Goal: Ask a question

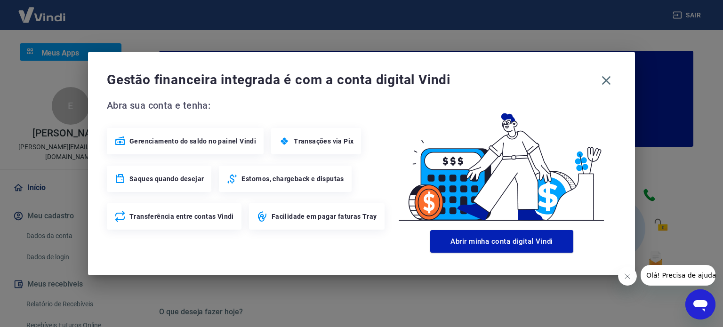
drag, startPoint x: 609, startPoint y: 80, endPoint x: 586, endPoint y: 80, distance: 22.1
click at [608, 80] on icon "button" at bounding box center [606, 80] width 15 height 15
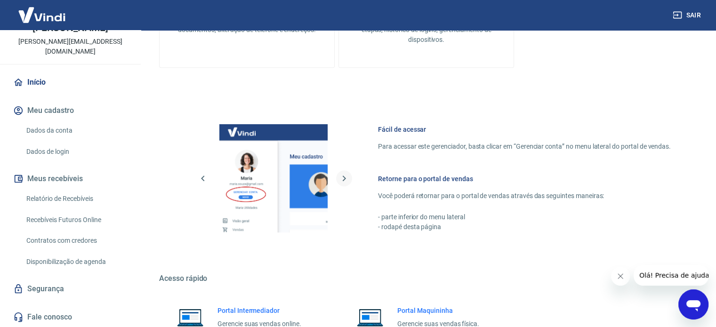
scroll to position [424, 0]
click at [341, 177] on icon "button" at bounding box center [343, 178] width 11 height 11
click at [373, 161] on div "Fácil de acessar Para acessar este gerenciador, basta clicar em “Gerenciar cont…" at bounding box center [426, 176] width 534 height 157
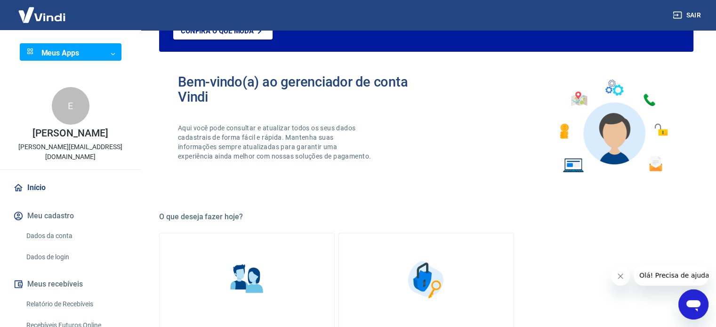
scroll to position [0, 0]
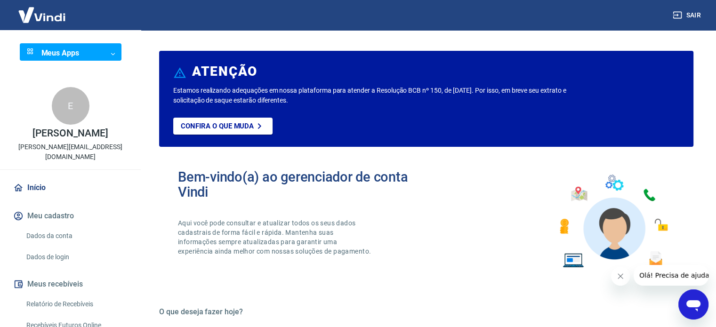
drag, startPoint x: 621, startPoint y: 274, endPoint x: 616, endPoint y: 274, distance: 5.2
click at [620, 274] on icon "Fechar mensagem da empresa" at bounding box center [621, 277] width 8 height 8
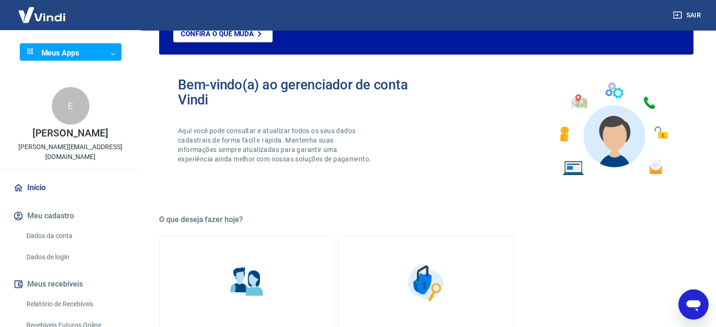
scroll to position [95, 0]
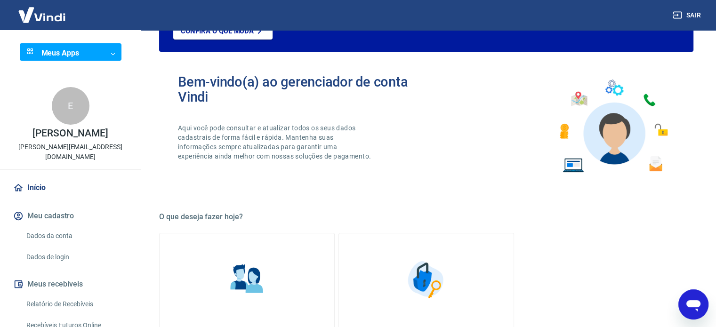
click at [108, 55] on body "Sair Meus Apps ​ ​ E Eduardo Correia Lima Linhares eduardo@inovattaconsulting.c…" at bounding box center [358, 68] width 716 height 327
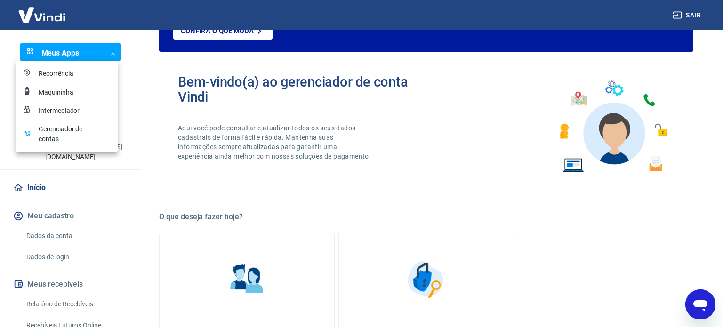
click at [56, 92] on div "Maquininha" at bounding box center [62, 93] width 47 height 10
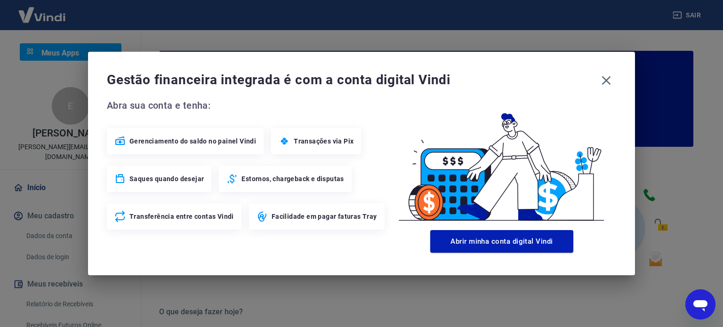
drag, startPoint x: 316, startPoint y: 219, endPoint x: 366, endPoint y: 209, distance: 50.4
click at [317, 218] on span "Facilidade em pagar faturas Tray" at bounding box center [324, 216] width 105 height 9
click at [608, 81] on icon "button" at bounding box center [606, 80] width 15 height 15
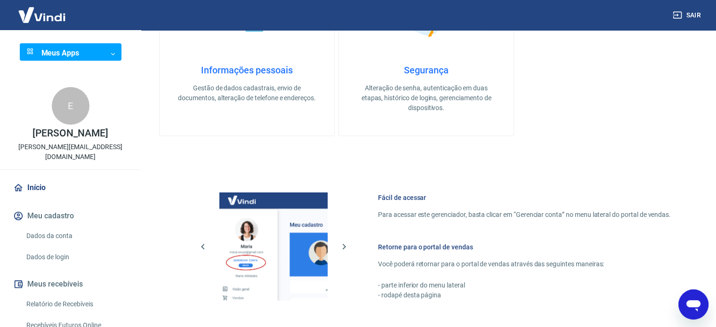
scroll to position [270, 0]
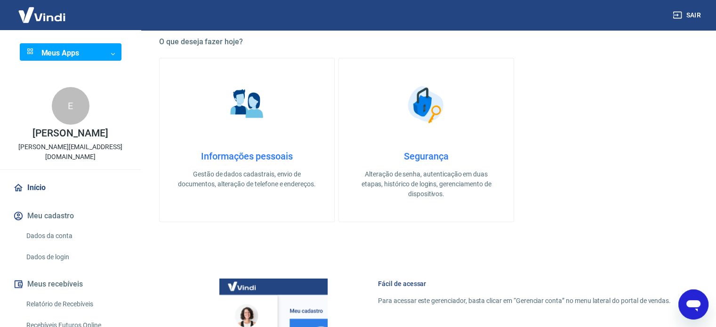
click at [269, 148] on link "Informações pessoais Gestão de dados cadastrais, envio de documentos, alteração…" at bounding box center [247, 140] width 176 height 164
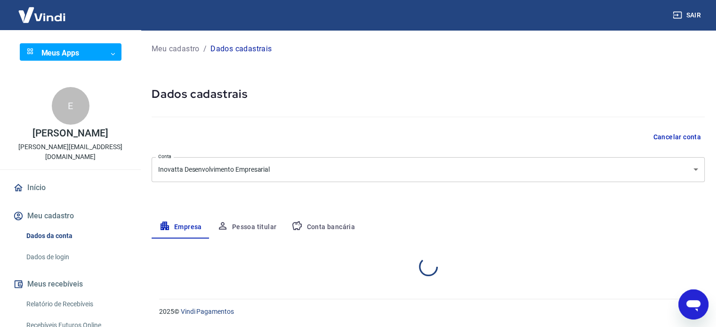
select select "GO"
select select "business"
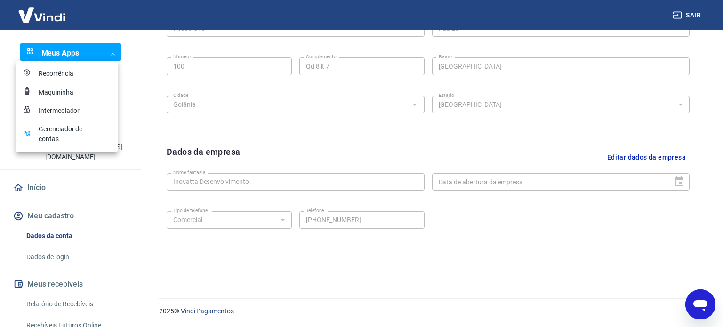
click at [84, 110] on div "Intermediador" at bounding box center [62, 111] width 47 height 10
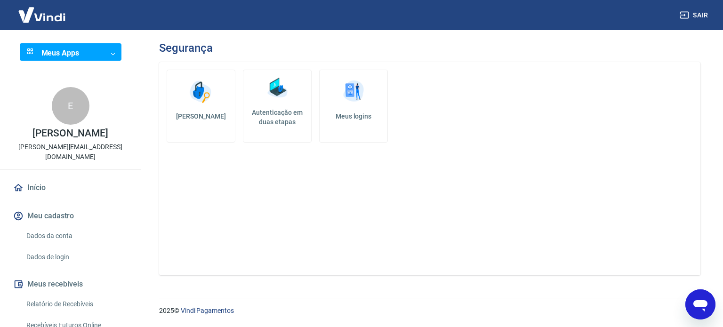
click at [56, 189] on link "Início" at bounding box center [70, 187] width 118 height 21
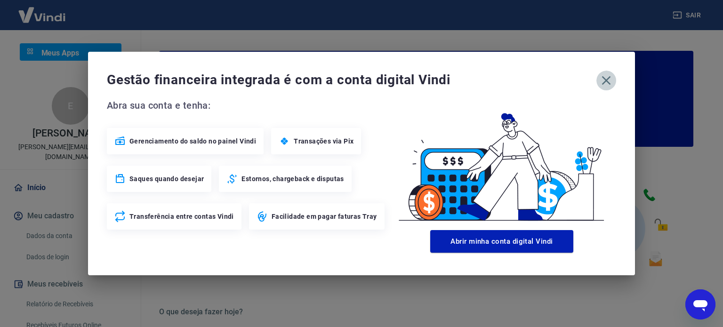
drag, startPoint x: 599, startPoint y: 80, endPoint x: 593, endPoint y: 82, distance: 6.4
click at [597, 81] on button "button" at bounding box center [606, 81] width 20 height 20
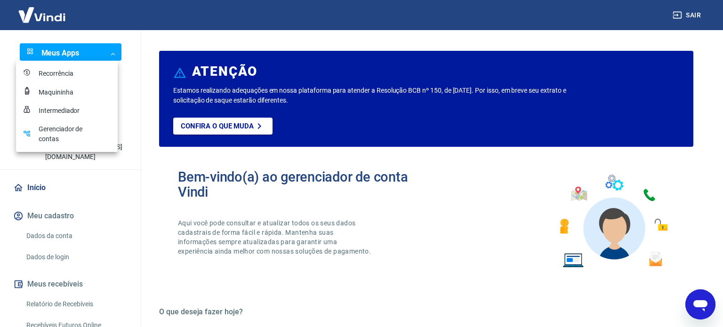
click at [109, 50] on body "Sair Meus Apps ​ ​ E Eduardo Correia Lima Linhares eduardo@inovattaconsulting.c…" at bounding box center [361, 163] width 723 height 327
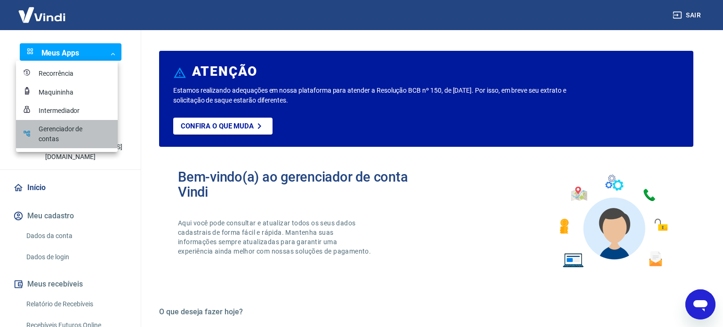
click at [78, 130] on div "Gerenciador de contas" at bounding box center [62, 134] width 47 height 20
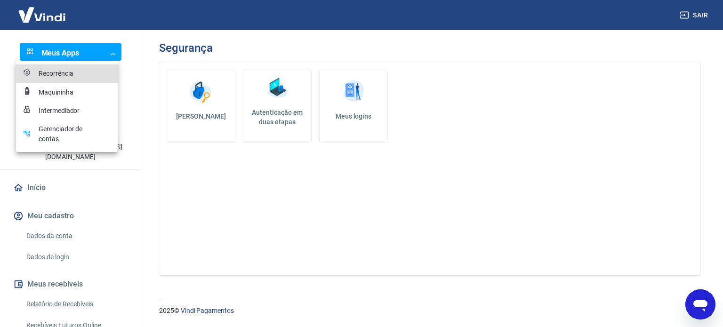
click at [112, 52] on body "Sair Meus Apps ​ ​ E [PERSON_NAME] [EMAIL_ADDRESS][DOMAIN_NAME] Início Meu cada…" at bounding box center [361, 163] width 723 height 327
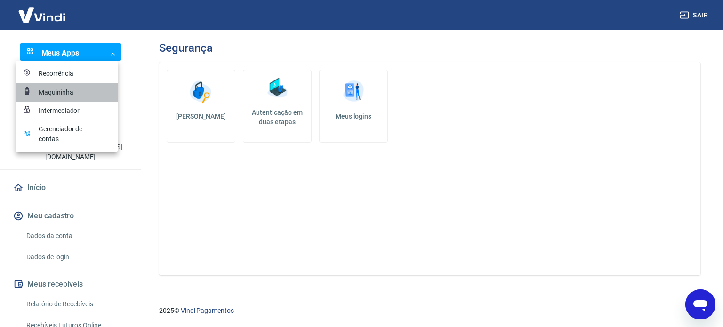
click at [79, 90] on div "Maquininha" at bounding box center [62, 93] width 47 height 10
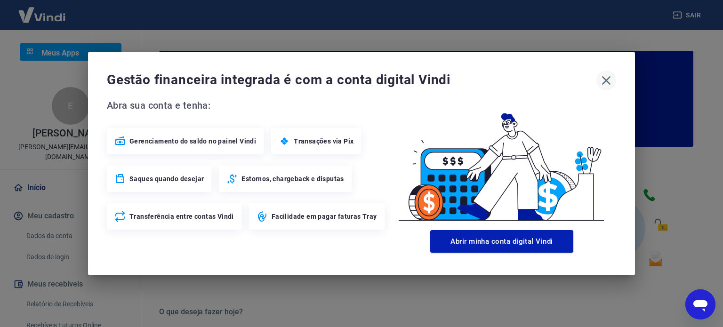
click at [606, 82] on icon "button" at bounding box center [606, 80] width 15 height 15
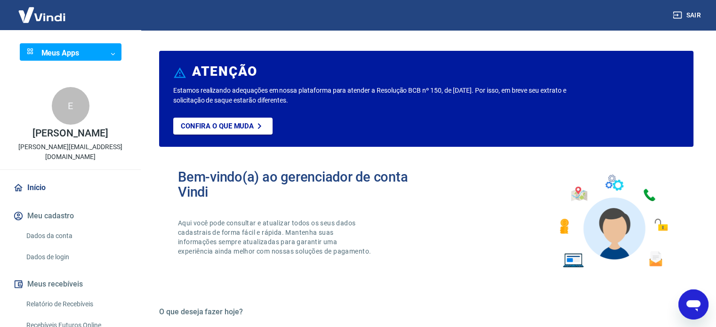
click at [690, 300] on icon "Abrir janela de mensagens" at bounding box center [693, 304] width 17 height 17
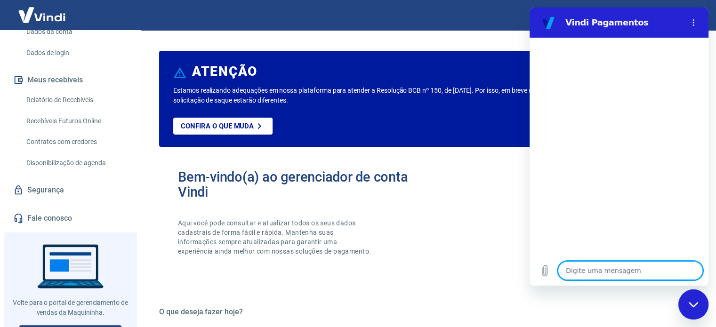
scroll to position [220, 0]
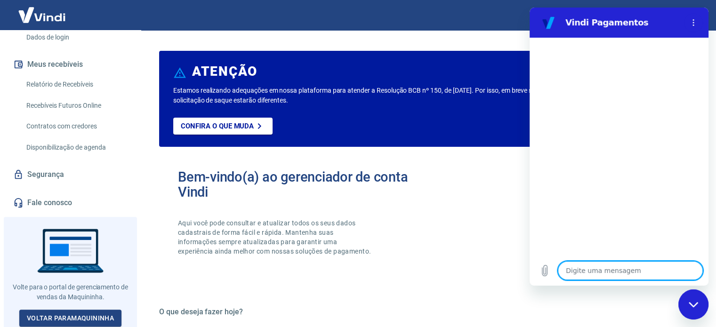
drag, startPoint x: 591, startPoint y: 266, endPoint x: 581, endPoint y: 270, distance: 10.1
click at [589, 267] on textarea at bounding box center [630, 270] width 145 height 19
type textarea "O"
type textarea "x"
type textarea "Ol"
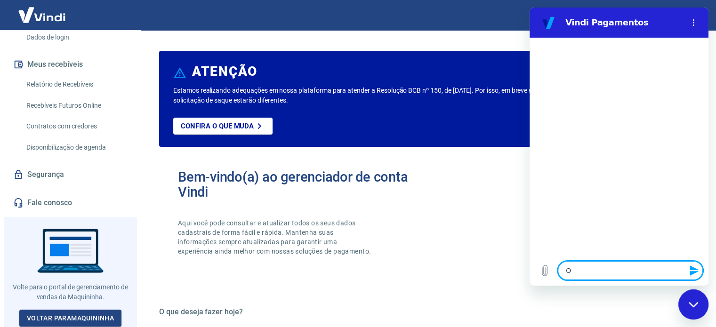
type textarea "x"
type textarea "Olá"
type textarea "x"
type textarea "Olá,"
type textarea "x"
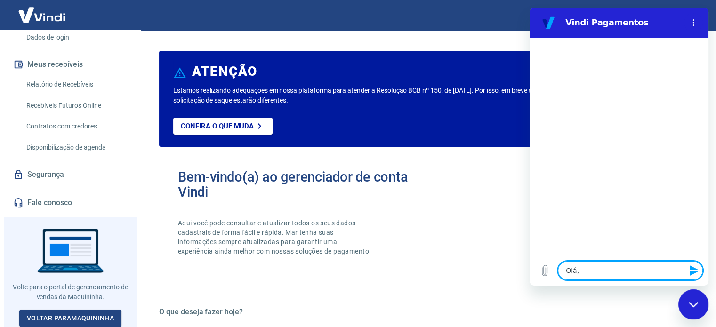
type textarea "Olá,"
type textarea "x"
type textarea "Olá, c"
type textarea "x"
type textarea "Olá, co"
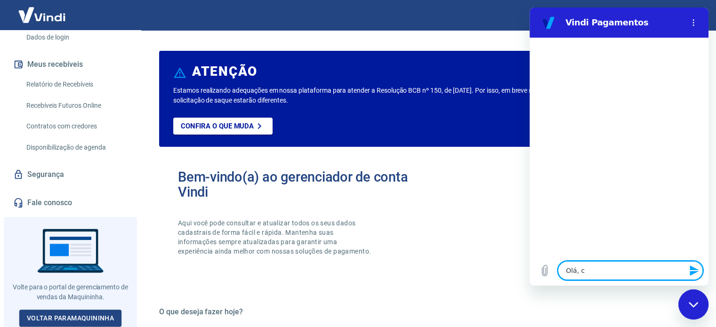
type textarea "x"
type textarea "Olá, com"
type textarea "x"
type textarea "Olá, como"
type textarea "x"
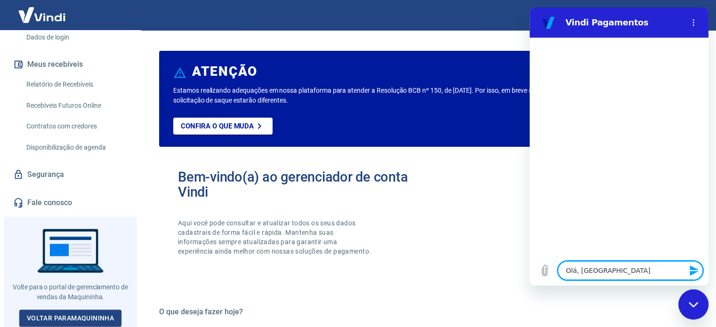
type textarea "Olá, como"
type textarea "x"
type textarea "Olá, como c"
type textarea "x"
type textarea "Olá, como co"
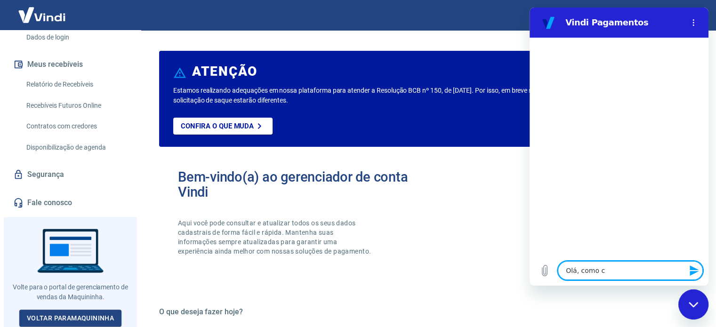
type textarea "x"
type textarea "Olá, como con"
type textarea "x"
type textarea "Olá, como conf"
type textarea "x"
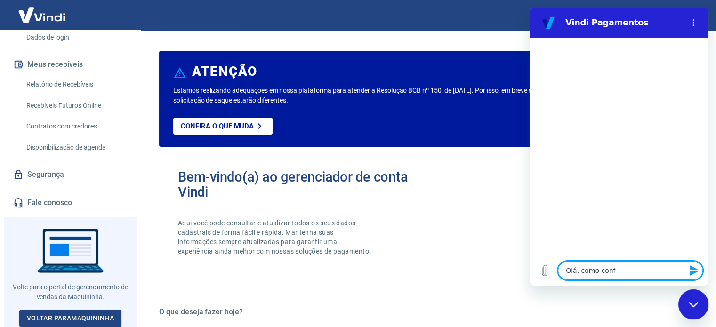
type textarea "Olá, como confi"
type textarea "x"
type textarea "Olá, como config"
type textarea "x"
type textarea "Olá, como configu"
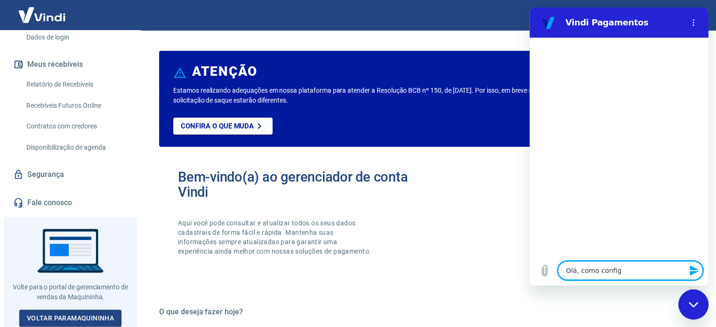
type textarea "x"
type textarea "Olá, como configur"
type textarea "x"
type textarea "Olá, como configura"
type textarea "x"
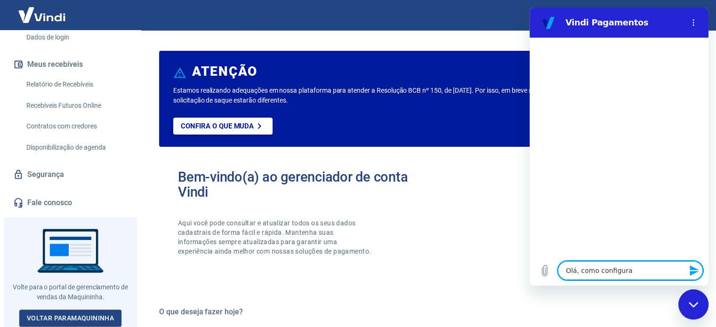
type textarea "Olá, como configurar"
type textarea "x"
type textarea "Olá, como configurar"
type textarea "x"
type textarea "Olá, como configurar o"
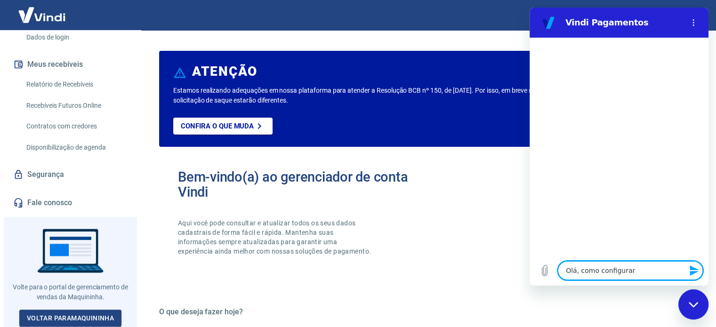
type textarea "x"
type textarea "Olá, como configurar o"
type textarea "x"
type textarea "Olá, como configurar o c"
type textarea "x"
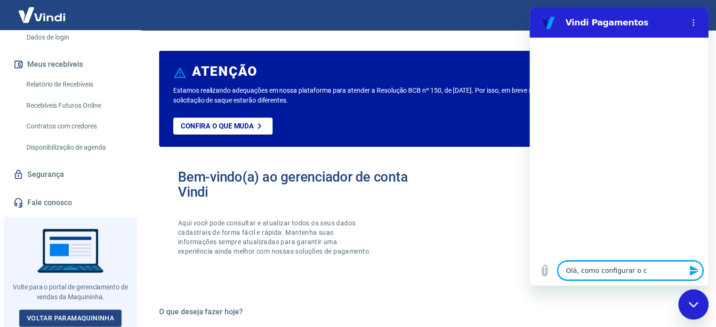
type textarea "Olá, como configurar o ch"
type textarea "x"
type textarea "Olá, como configurar o che"
type textarea "x"
type textarea "Olá, como configurar o chec"
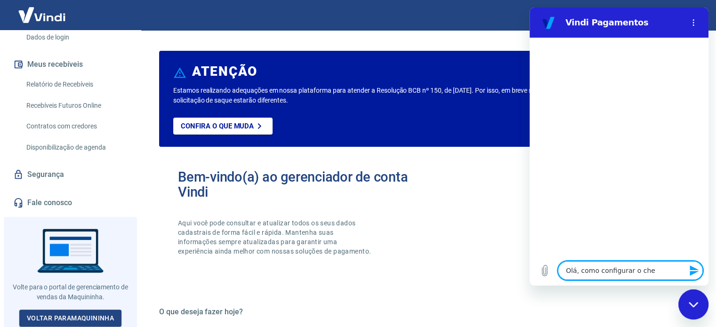
type textarea "x"
type textarea "Olá, como configurar o check"
type textarea "x"
type textarea "Olá, como configurar o checko"
type textarea "x"
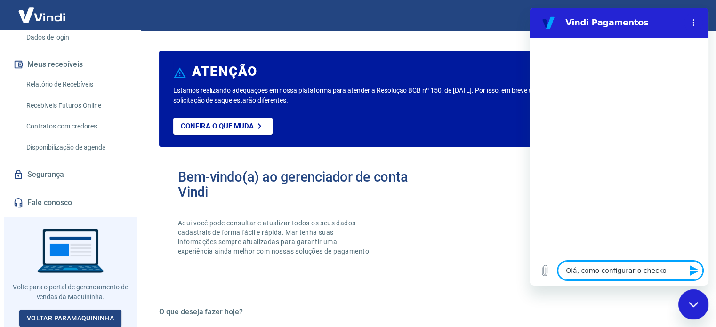
type textarea "Olá, como configurar o checkou"
type textarea "x"
type textarea "Olá, como configurar o checkout"
type textarea "x"
type textarea "Olá, como configurar o checkout"
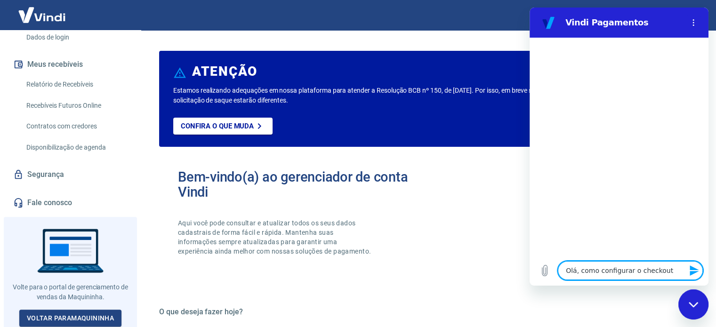
type textarea "x"
type textarea "Olá, como configurar o checkout t"
type textarea "x"
type textarea "Olá, como configurar o checkout tr"
type textarea "x"
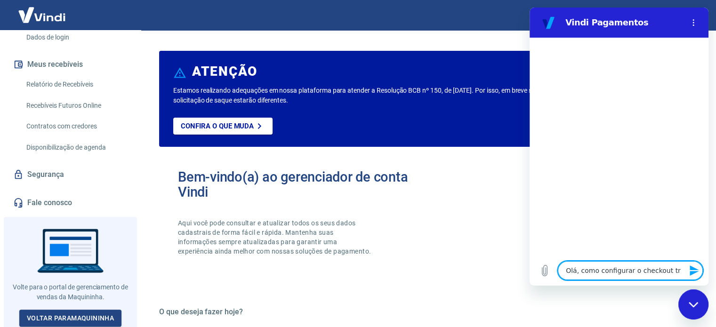
type textarea "Olá, como configurar o checkout tra"
type textarea "x"
type textarea "Olá, como configurar o checkout tran"
type textarea "x"
type textarea "Olá, como configurar o checkout trans"
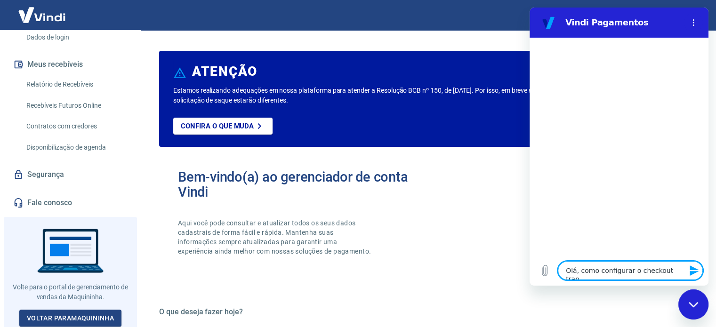
type textarea "x"
type textarea "Olá, como configurar o checkout transp"
type textarea "x"
type textarea "Olá, como configurar o checkout transpa"
type textarea "x"
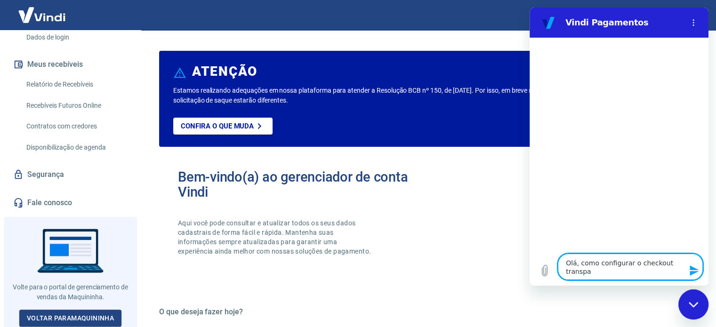
type textarea "Olá, como configurar o checkout transpar"
type textarea "x"
type textarea "Olá, como configurar o checkout transpare"
type textarea "x"
type textarea "Olá, como configurar o checkout transparen"
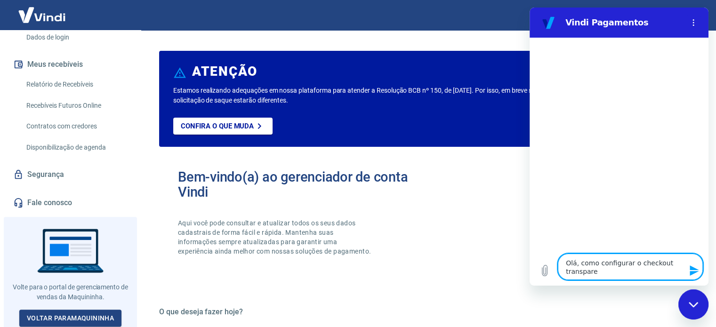
type textarea "x"
type textarea "Olá, como configurar o checkout transparent"
type textarea "x"
type textarea "Olá, como configurar o checkout transparente"
type textarea "x"
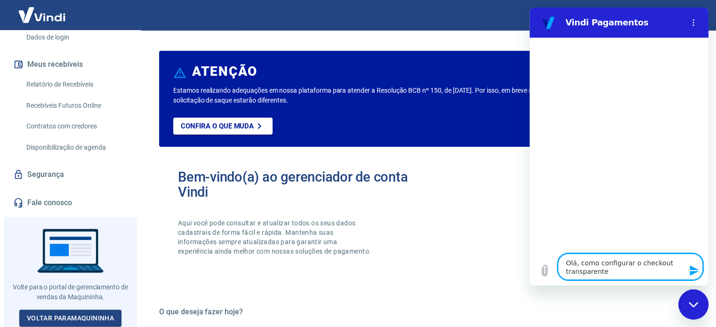
type textarea "Olá, como configurar o checkout transparente"
type textarea "x"
type textarea "Olá, como configurar o checkout transparente e"
type textarea "x"
type textarea "Olá, como configurar o checkout transparente em"
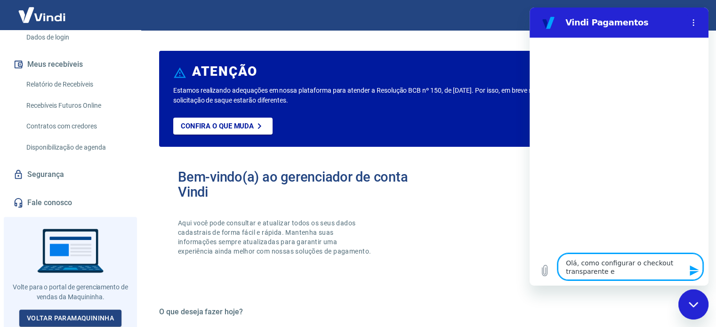
type textarea "x"
type textarea "Olá, como configurar o checkout transparente em"
type textarea "x"
type textarea "Olá, como configurar o checkout transparente em L"
type textarea "x"
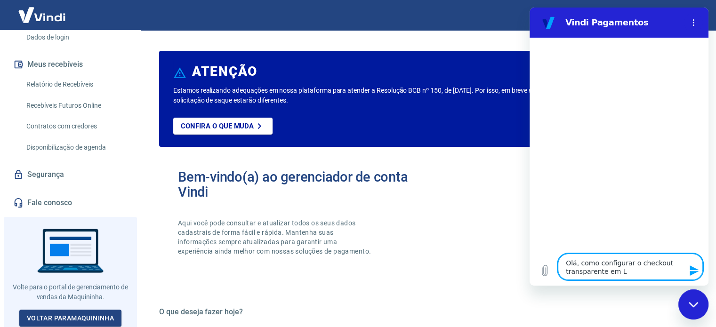
type textarea "Olá, como configurar o checkout transparente em La"
type textarea "x"
type textarea "Olá, como configurar o checkout transparente em Lan"
type textarea "x"
type textarea "Olá, como configurar o checkout transparente em Land"
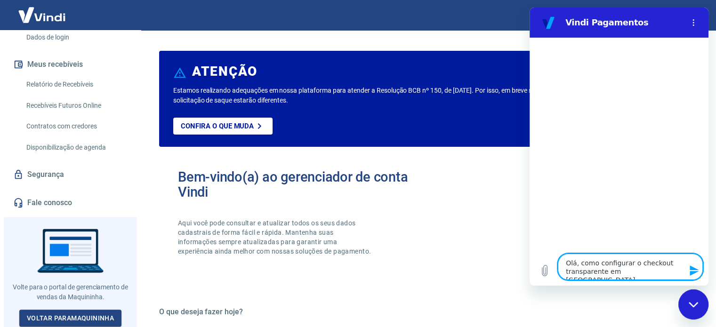
type textarea "x"
type textarea "Olá, como configurar o checkout transparente em Landi"
type textarea "x"
type textarea "Olá, como configurar o checkout transparente em Landin"
type textarea "x"
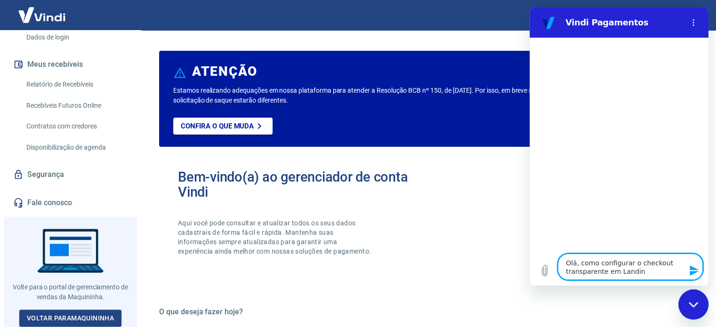
type textarea "Olá, como configurar o checkout transparente em Landing"
type textarea "x"
type textarea "Olá, como configurar o checkout transparente em Landing"
type textarea "x"
type textarea "Olá, como configurar o checkout transparente em Landing P"
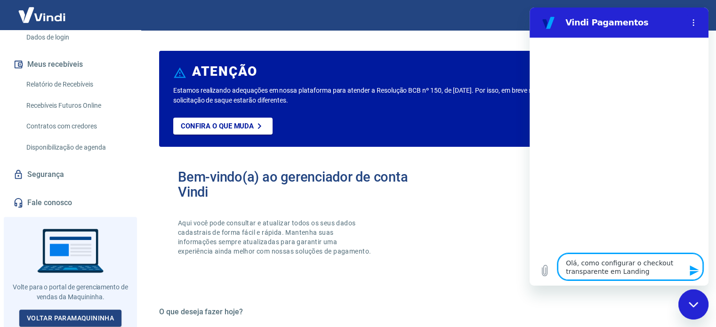
type textarea "x"
type textarea "Olá, como configurar o checkout transparente em Landing PA"
type textarea "x"
type textarea "Olá, como configurar o checkout transparente em Landing PAg"
type textarea "x"
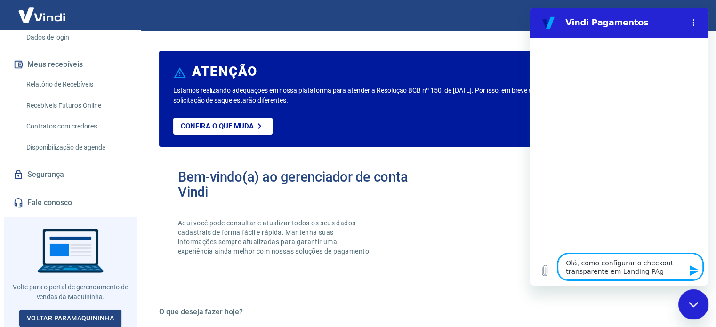
type textarea "Olá, como configurar o checkout transparente em Landing PAge"
type textarea "x"
type textarea "Olá, como configurar o checkout transparente em Landing PAges"
type textarea "x"
type textarea "Olá, como configurar o checkout transparente em Landing PAges?"
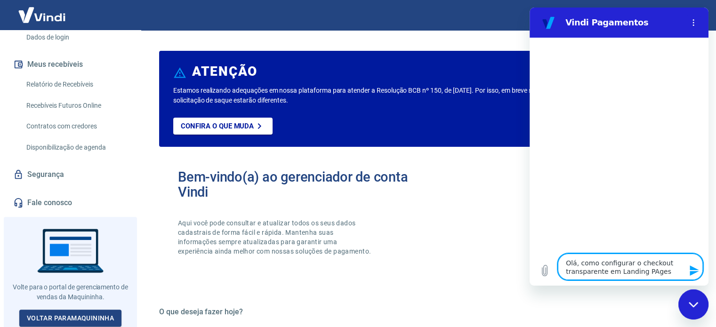
type textarea "x"
type textarea "Olá, como configurar o checkout transparente em Landing Pages?"
type textarea "x"
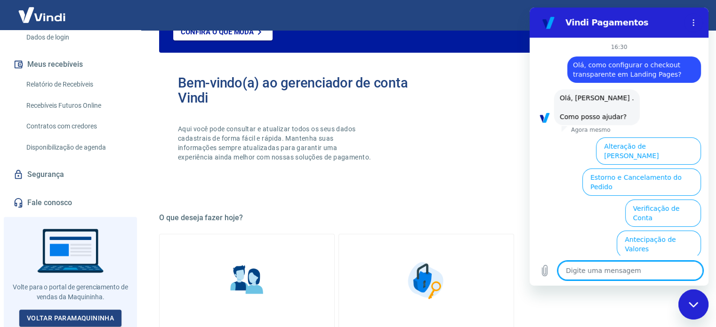
scroll to position [47, 0]
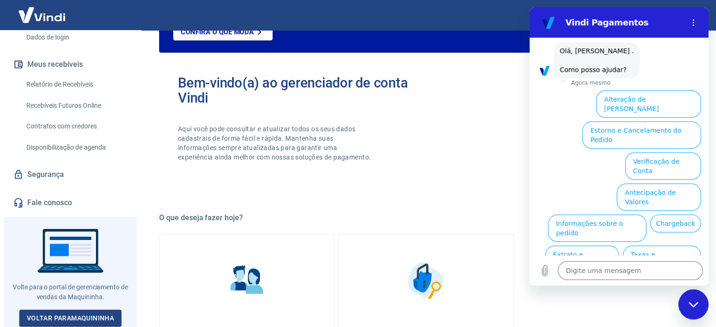
drag, startPoint x: 166, startPoint y: 116, endPoint x: 712, endPoint y: 114, distance: 546.0
click at [712, 114] on div "ATENÇÃO Estamos realizando adequações em nossa plataforma para atender a Resolu…" at bounding box center [425, 321] width 579 height 770
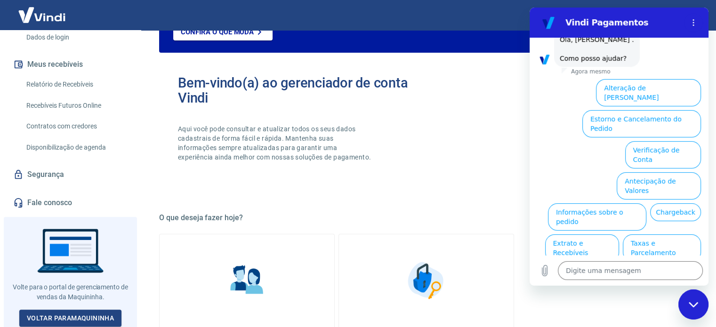
scroll to position [73, 0]
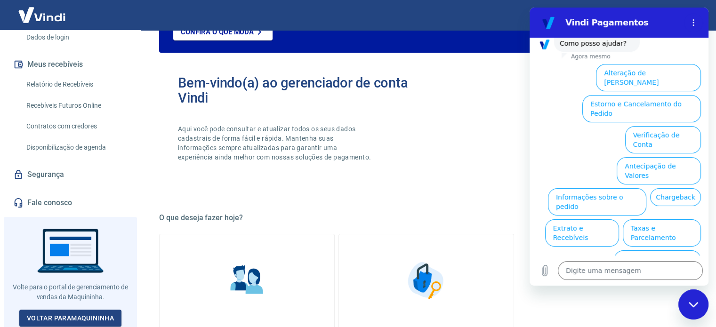
click at [537, 120] on div "Alteração de Dados Cadastrais Estorno e Cancelamento do Pedido Verificação de C…" at bounding box center [619, 185] width 179 height 250
click at [370, 173] on div "Bem-vindo(a) ao gerenciador de conta Vindi Aqui você pode consultar e atualizar…" at bounding box center [302, 127] width 249 height 104
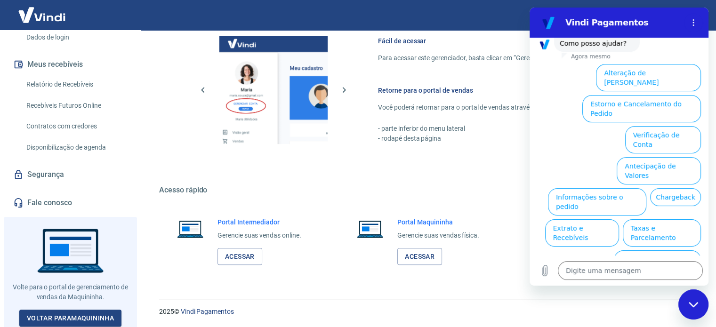
scroll to position [514, 0]
click at [240, 256] on link "Acessar" at bounding box center [239, 256] width 45 height 17
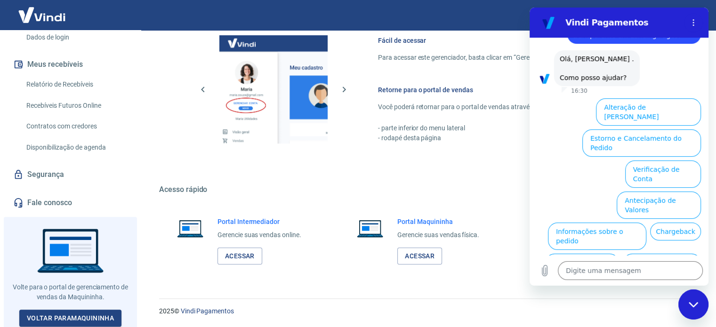
scroll to position [0, 0]
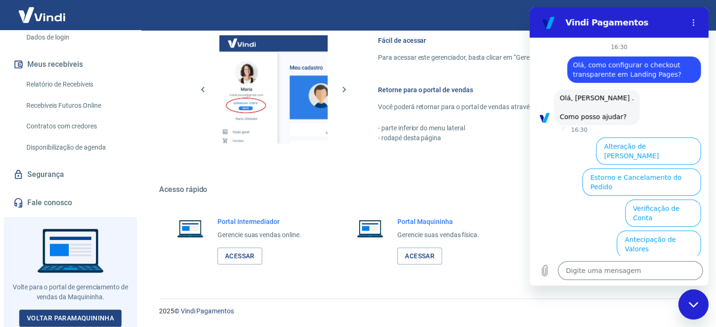
click at [572, 64] on div "diz: Olá, como configurar o checkout transparente em Landing Pages?" at bounding box center [634, 69] width 134 height 26
drag, startPoint x: 572, startPoint y: 64, endPoint x: 669, endPoint y: 76, distance: 97.7
click at [669, 76] on div "diz: Olá, como configurar o checkout transparente em Landing Pages?" at bounding box center [634, 69] width 134 height 26
copy span "Olá, como configurar o checkout transparente em Landing Pages?"
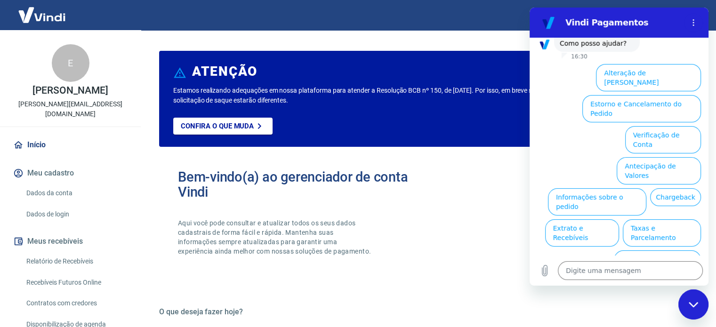
scroll to position [47, 0]
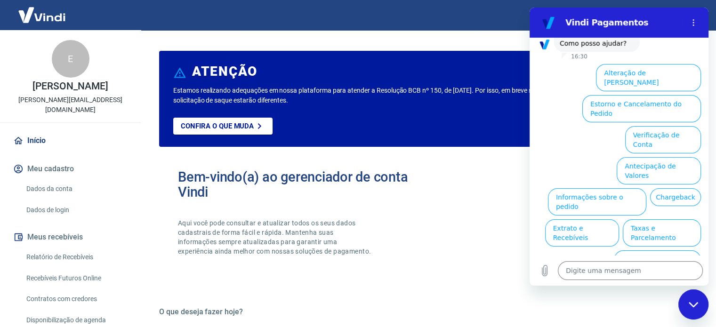
drag, startPoint x: 705, startPoint y: 304, endPoint x: 698, endPoint y: 304, distance: 6.6
click at [705, 305] on div "Fechar janela de mensagens" at bounding box center [693, 304] width 28 height 28
type textarea "x"
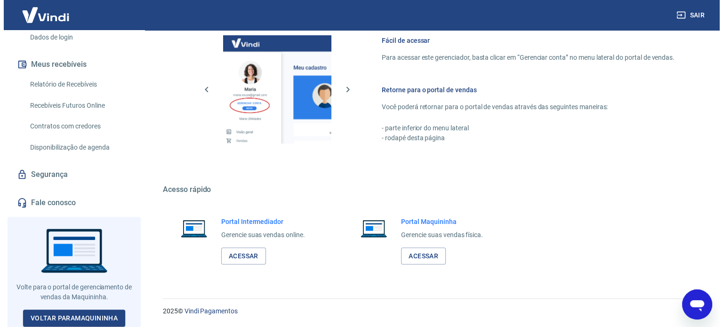
scroll to position [0, 0]
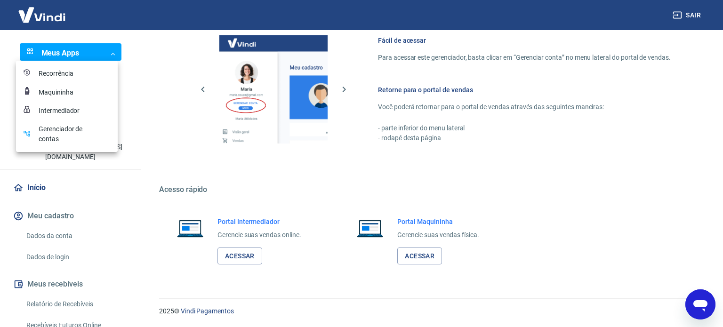
click at [60, 72] on div "Recorrência" at bounding box center [62, 74] width 47 height 10
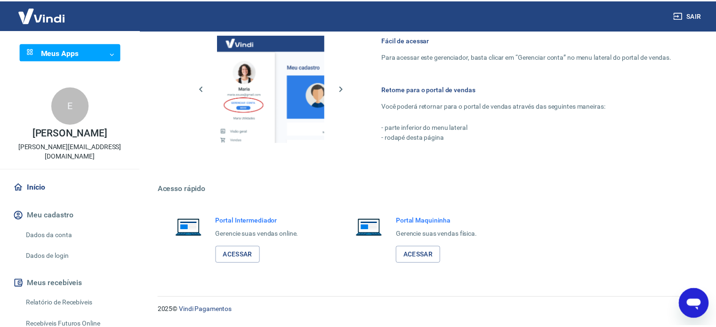
scroll to position [504, 0]
